Goal: Find contact information: Find contact information

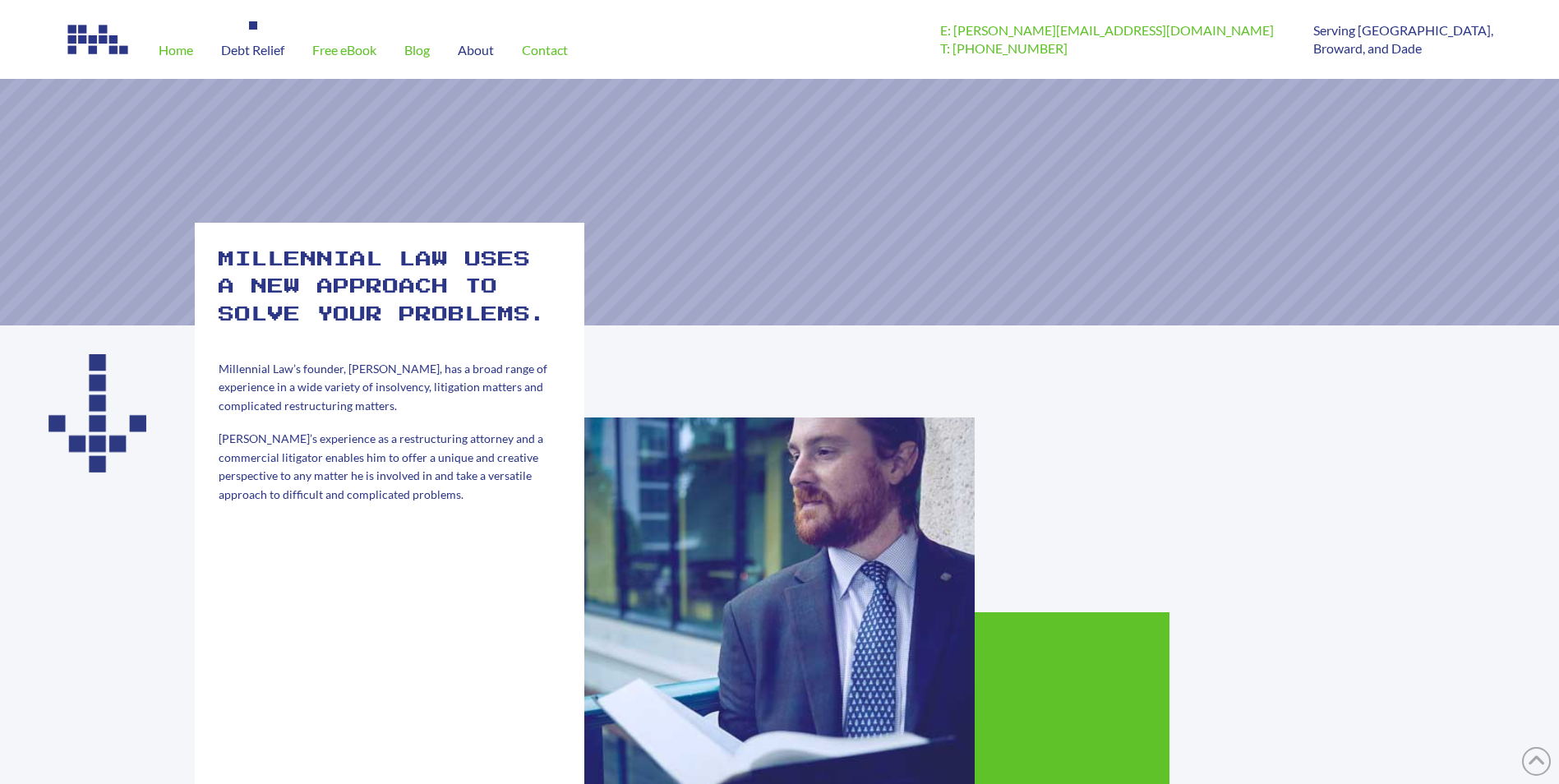
click at [249, 44] on span "Debt Relief" at bounding box center [252, 50] width 63 height 14
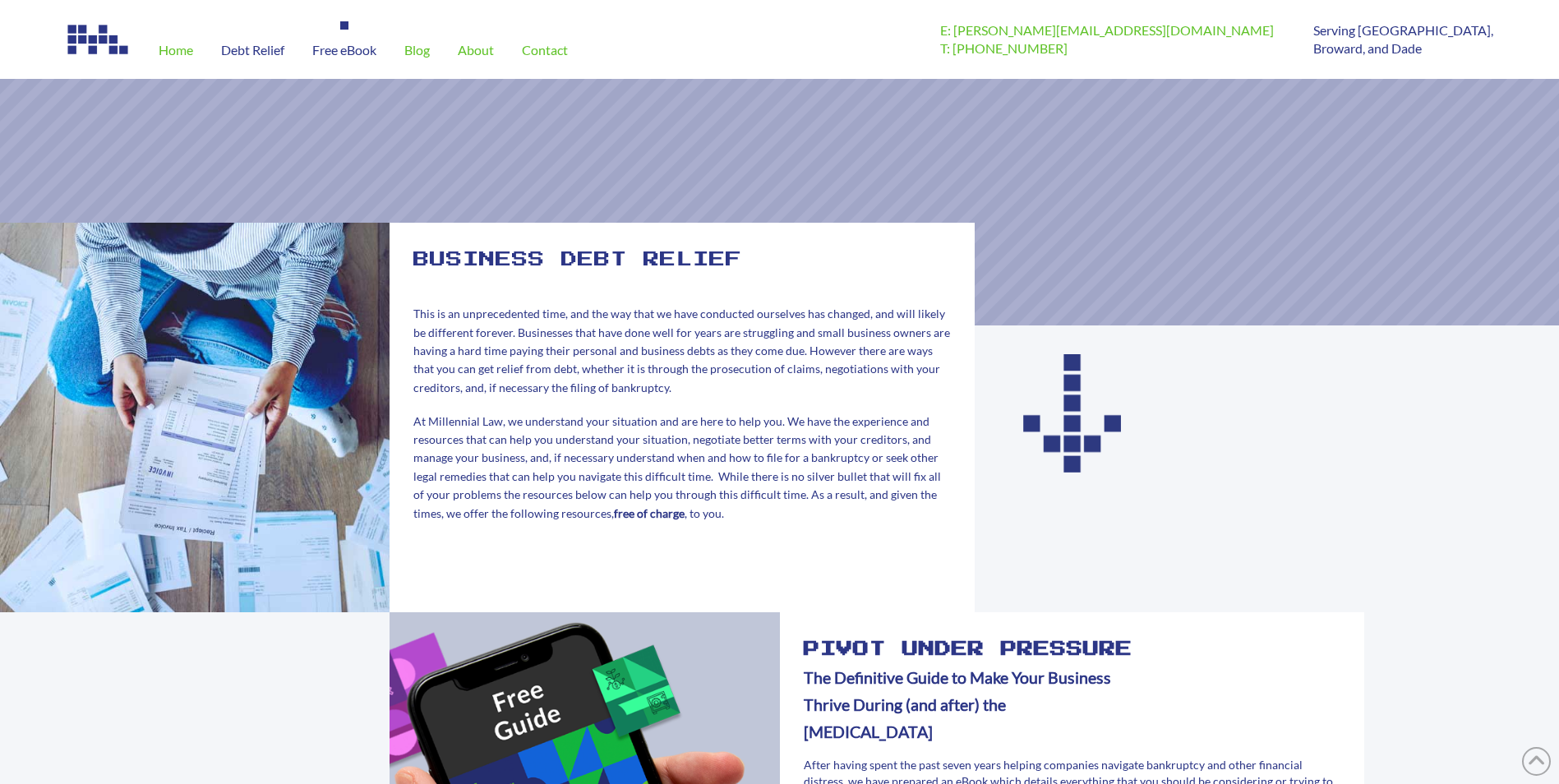
click at [324, 44] on span "Free eBook" at bounding box center [345, 50] width 64 height 14
click at [475, 51] on span "About" at bounding box center [476, 50] width 36 height 14
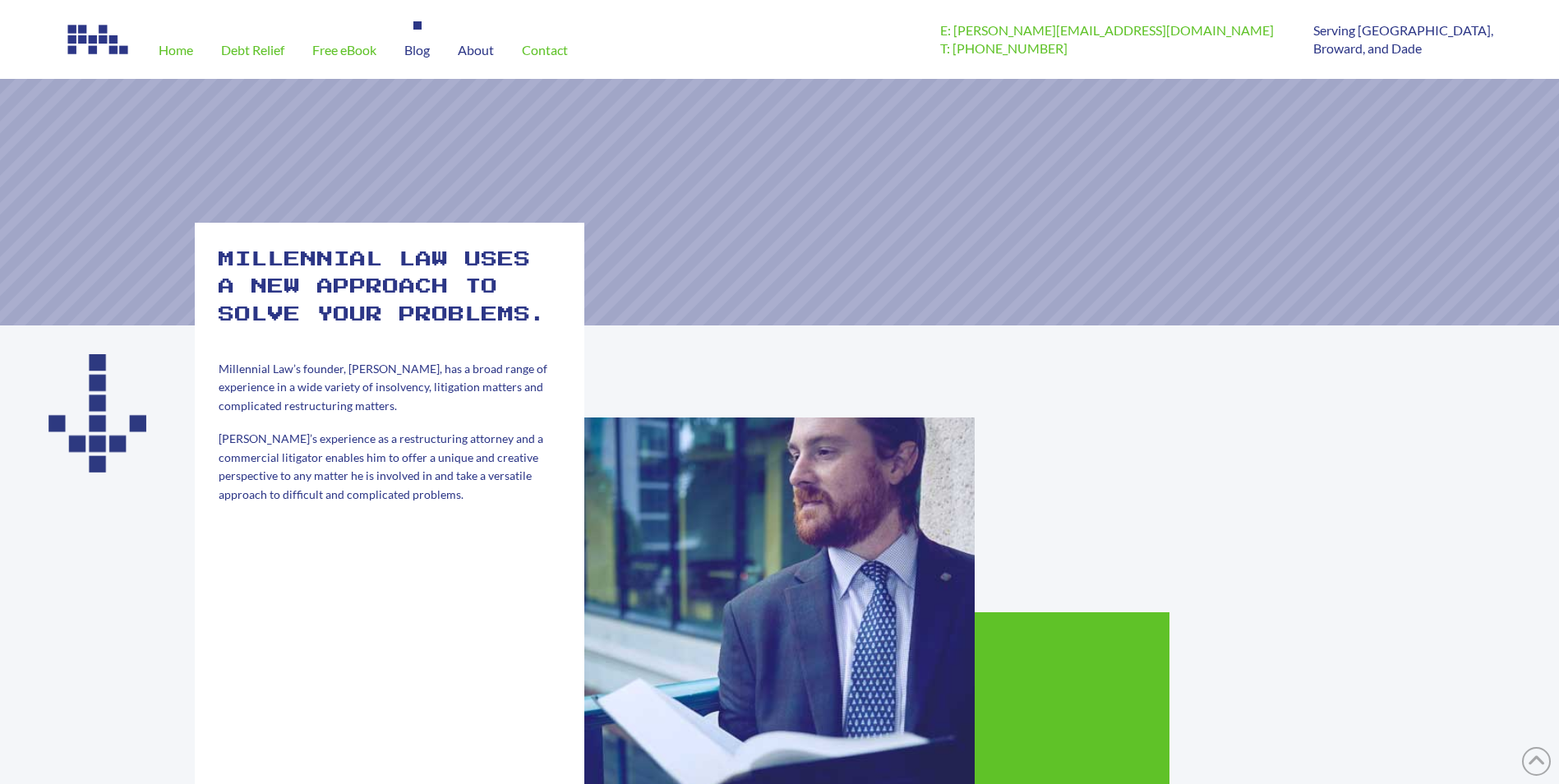
click at [418, 52] on span "Blog" at bounding box center [417, 50] width 25 height 14
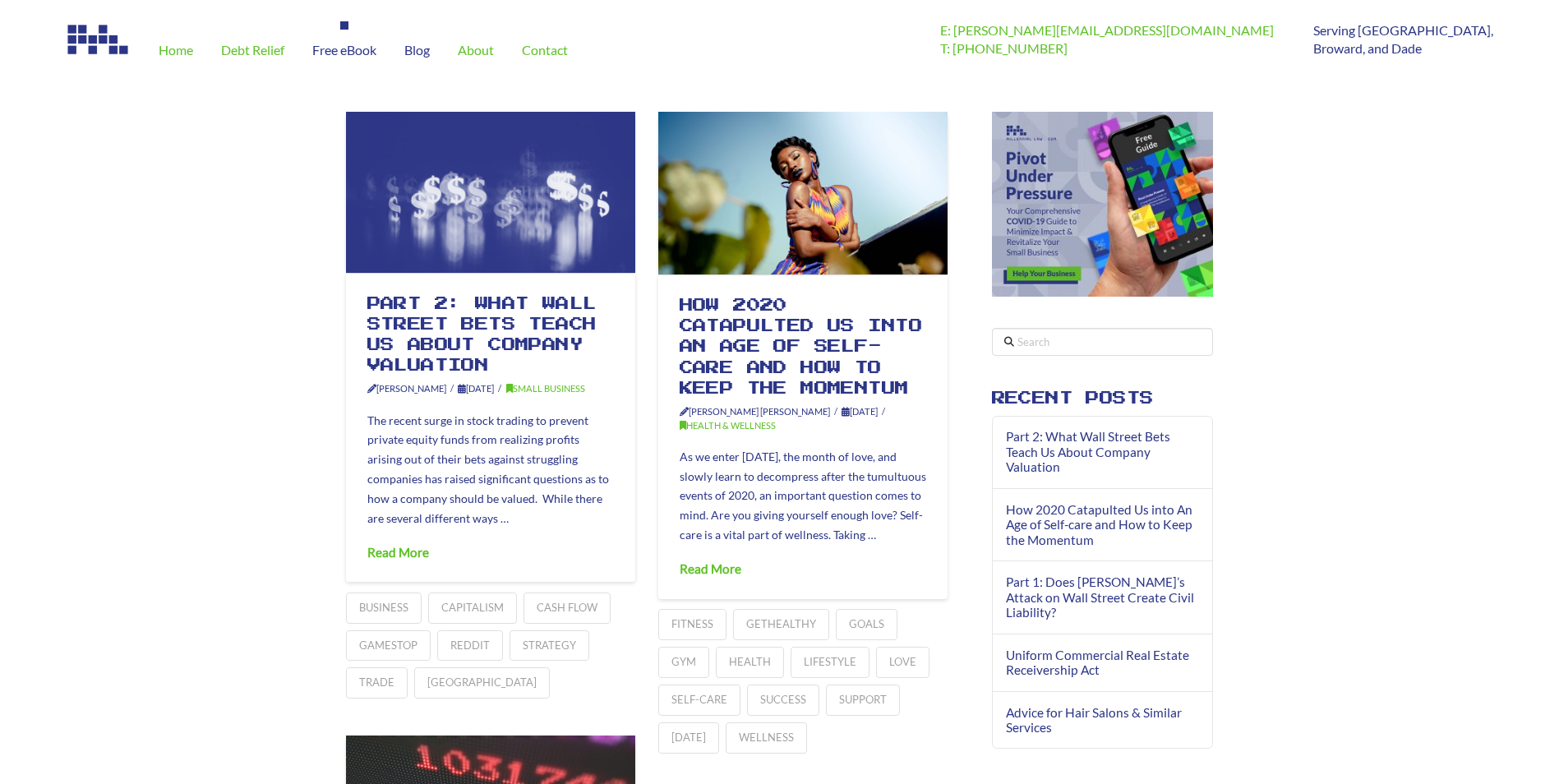
click at [347, 54] on span "Free eBook" at bounding box center [345, 50] width 64 height 14
click at [466, 51] on span "About" at bounding box center [476, 50] width 36 height 14
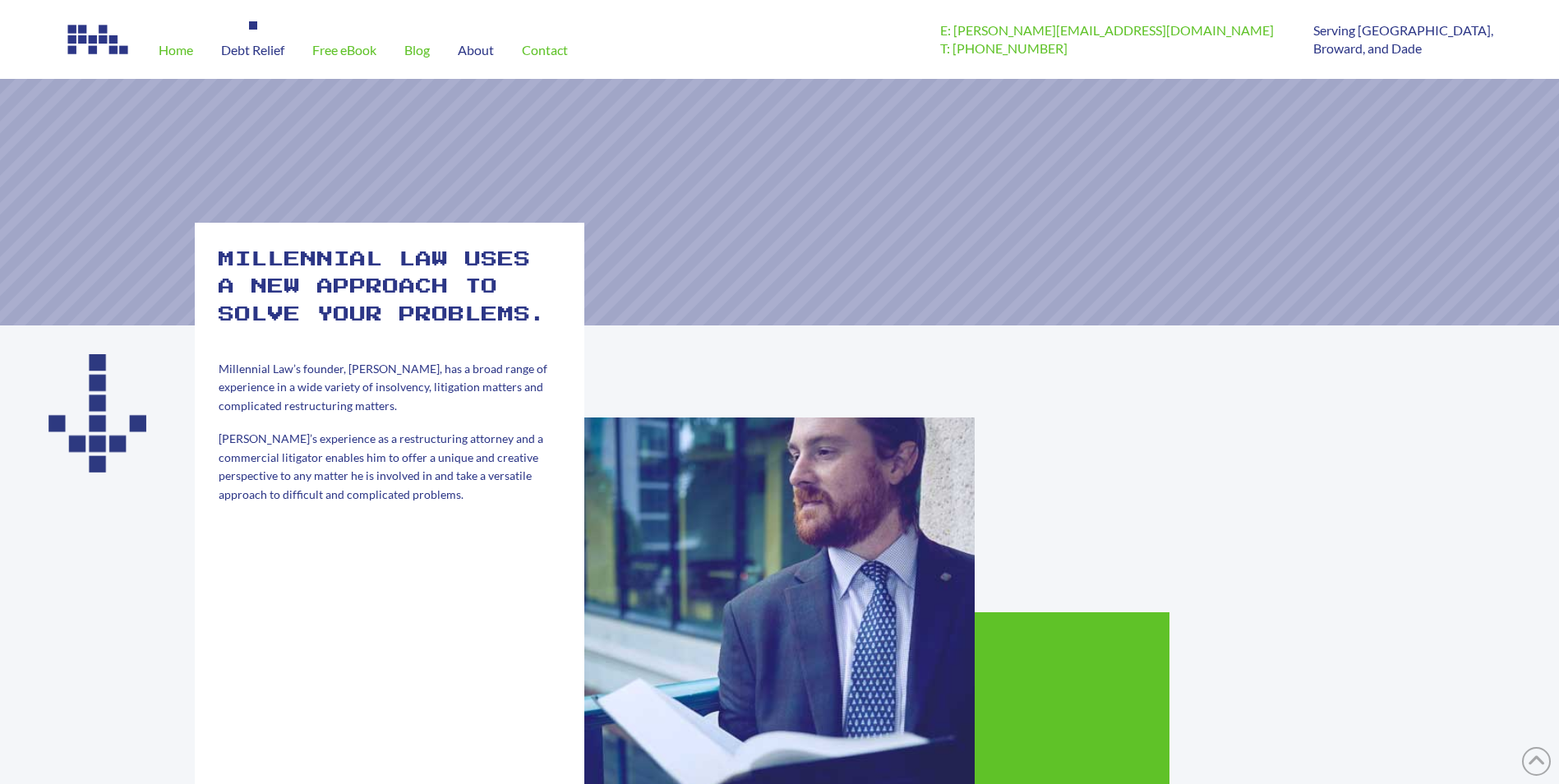
click at [260, 49] on span "Debt Relief" at bounding box center [252, 50] width 63 height 14
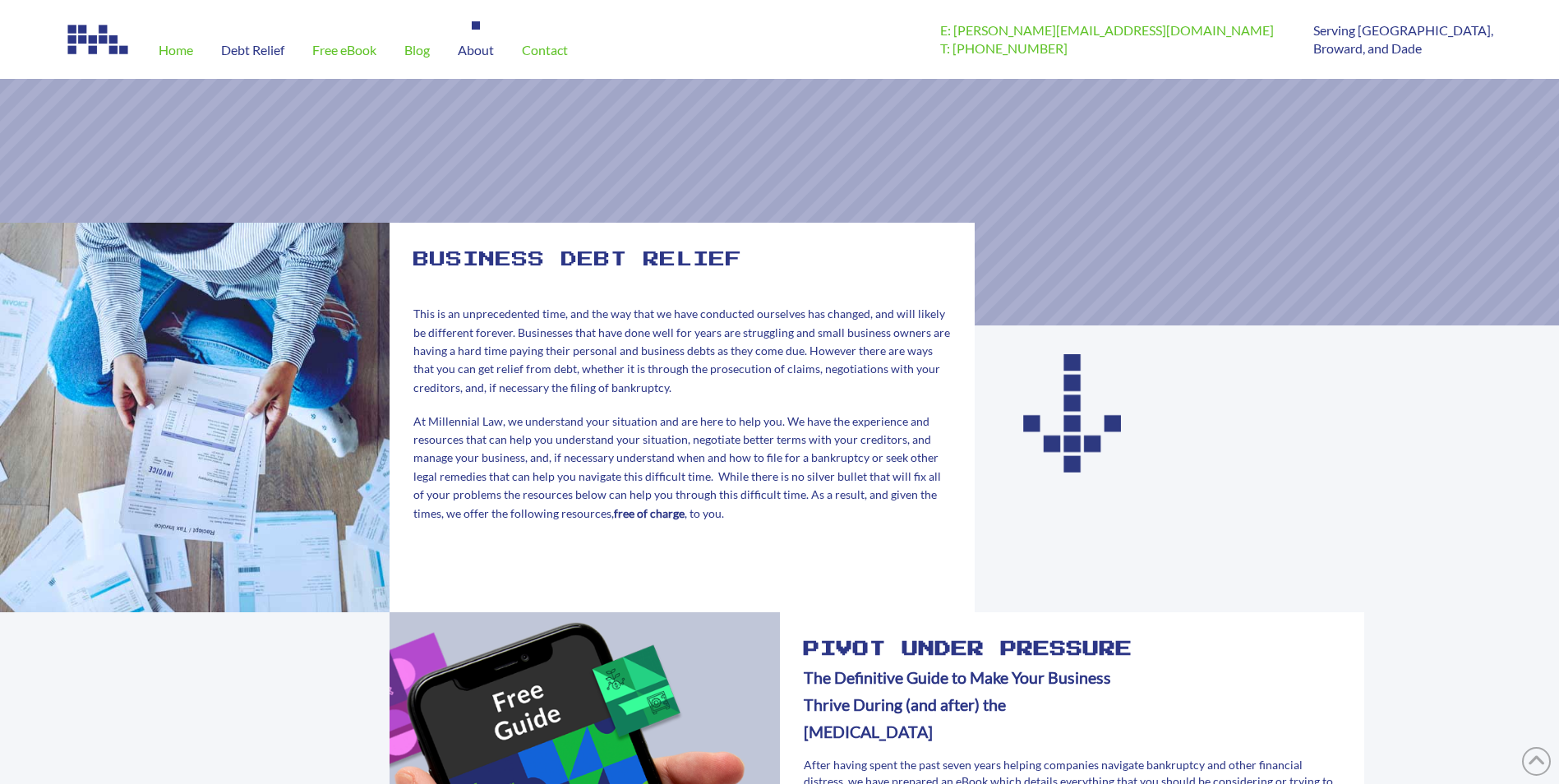
click at [469, 52] on span "About" at bounding box center [476, 50] width 36 height 14
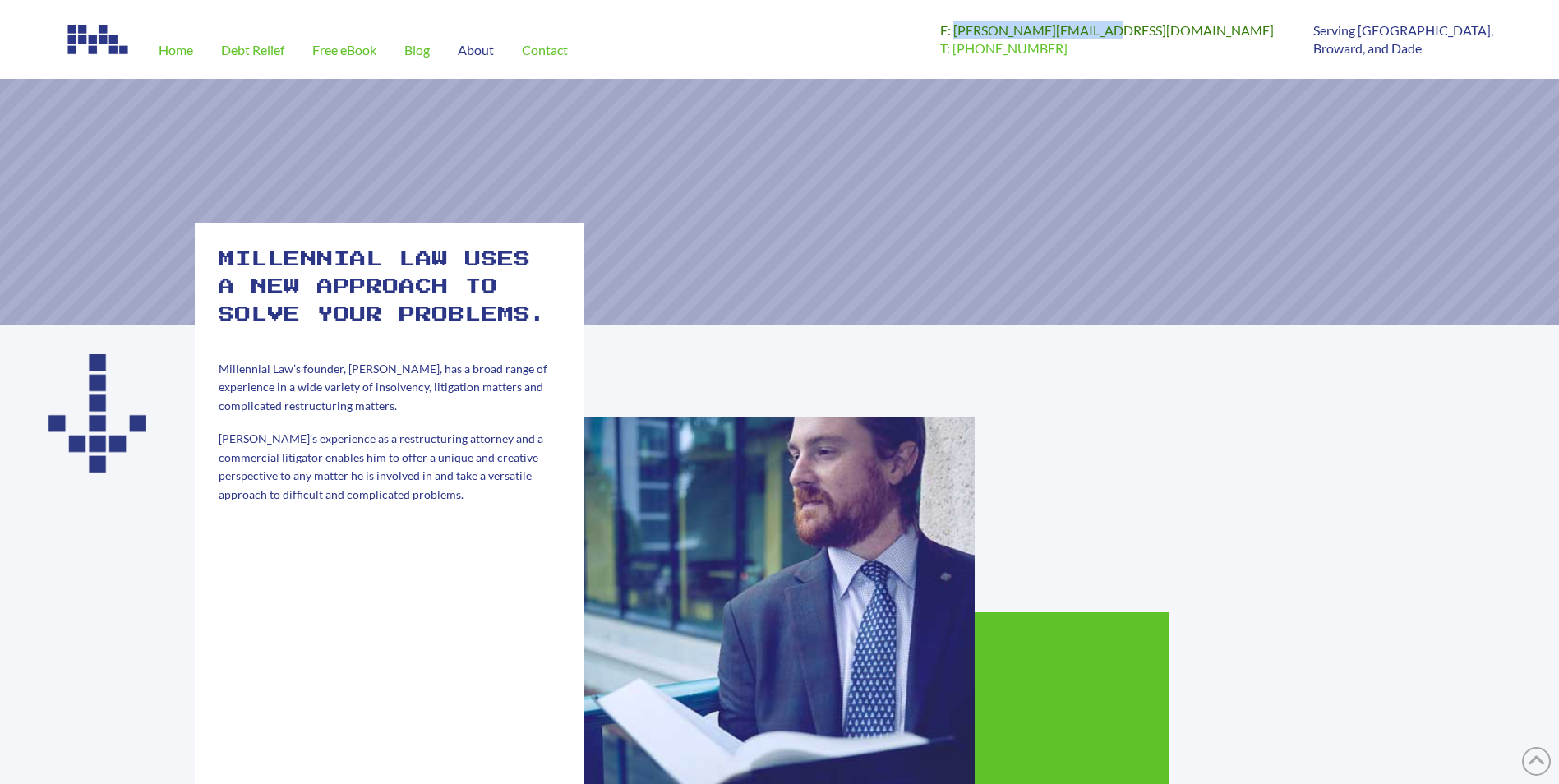
drag, startPoint x: 1357, startPoint y: 26, endPoint x: 1202, endPoint y: 35, distance: 155.3
click at [1202, 35] on div "E: [EMAIL_ADDRESS][DOMAIN_NAME] T: [PHONE_NUMBER] Serving [GEOGRAPHIC_DATA], [G…" at bounding box center [1217, 39] width 553 height 79
copy link "[EMAIL_ADDRESS][DOMAIN_NAME]"
click at [941, 48] on div "Home Debt Relief Free eBook Blog About Contact" at bounding box center [503, 39] width 875 height 79
